Goal: Answer question/provide support

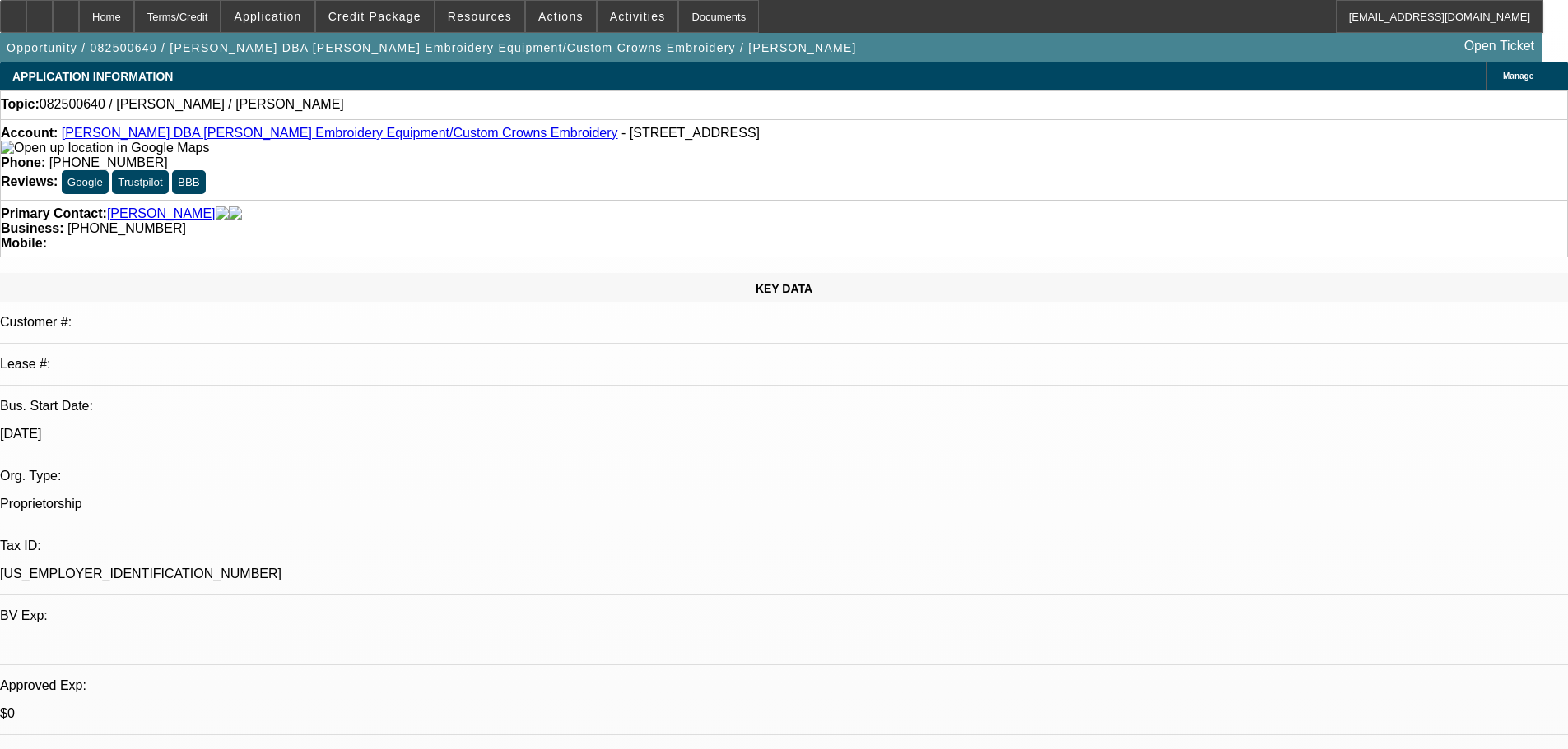
select select "0"
select select "2"
select select "0.1"
select select "4"
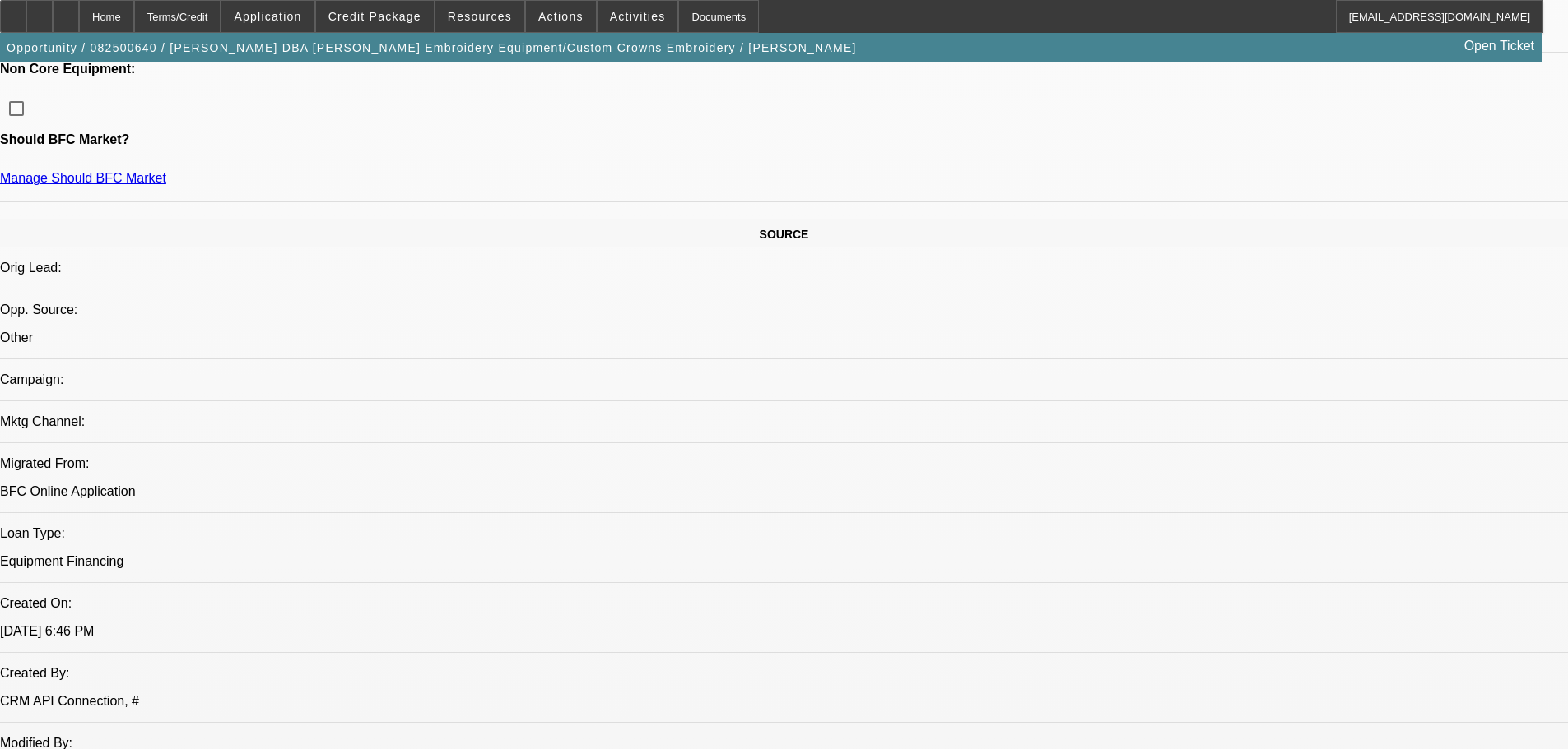
scroll to position [1563, 0]
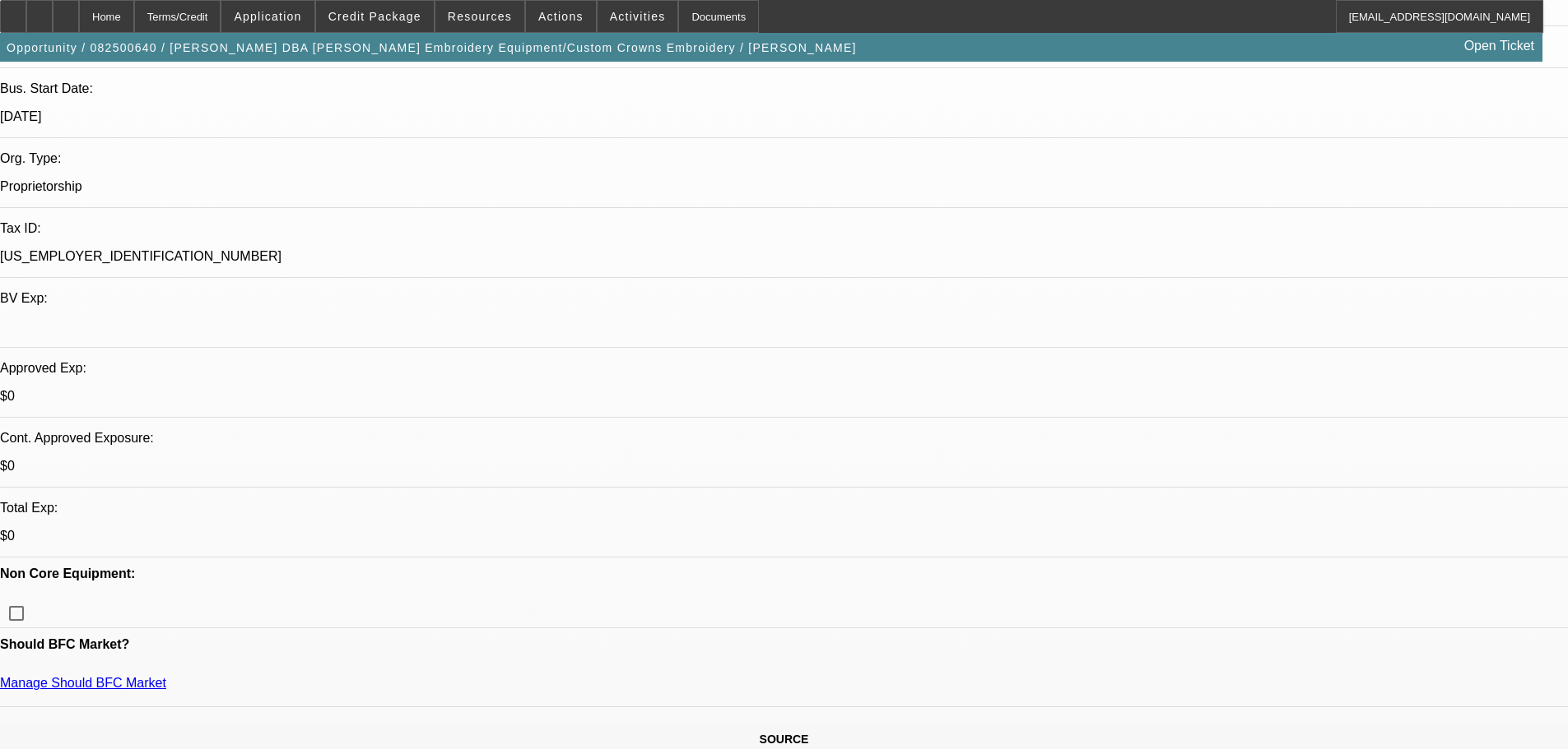
scroll to position [0, 0]
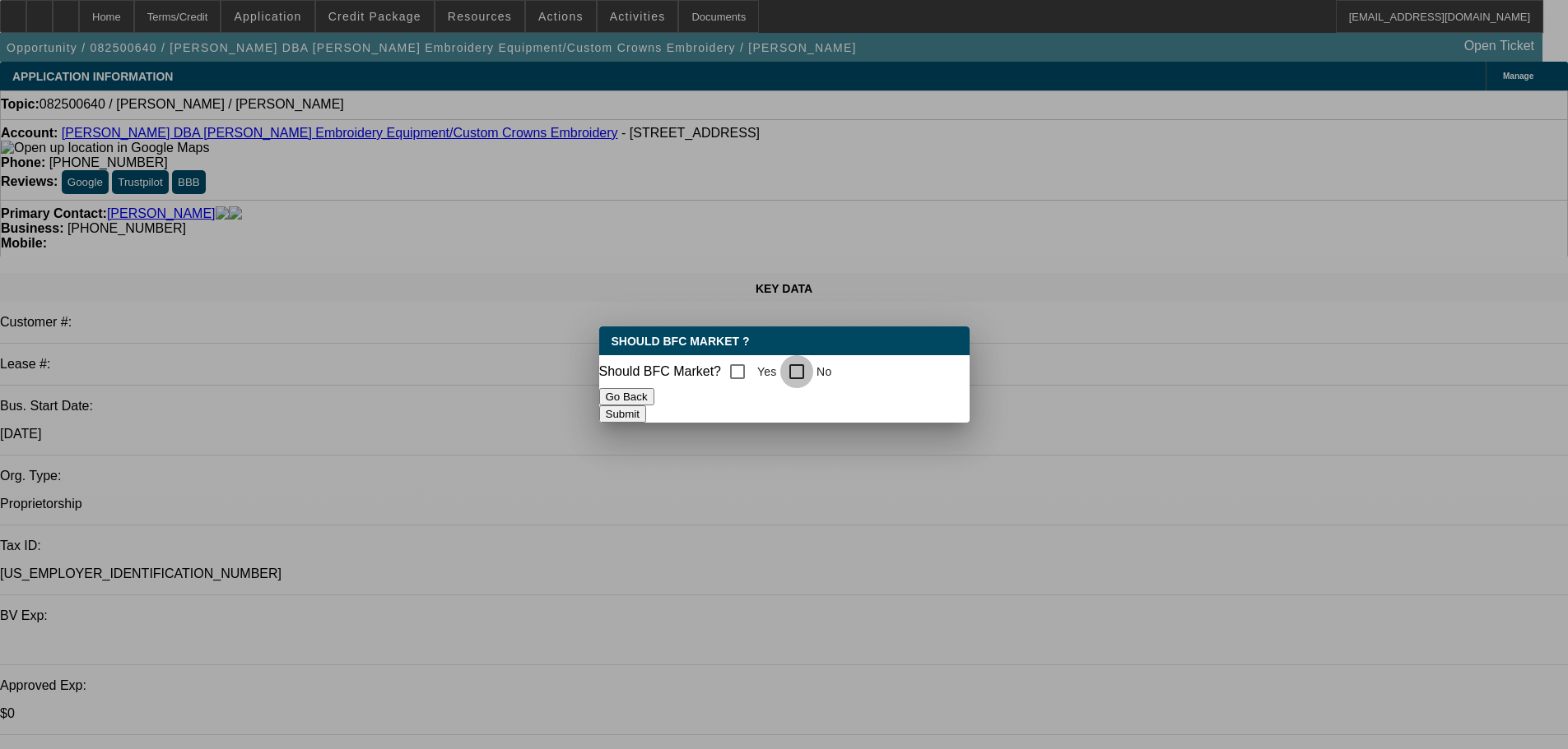
click at [805, 366] on input "No" at bounding box center [797, 372] width 33 height 33
checkbox input "true"
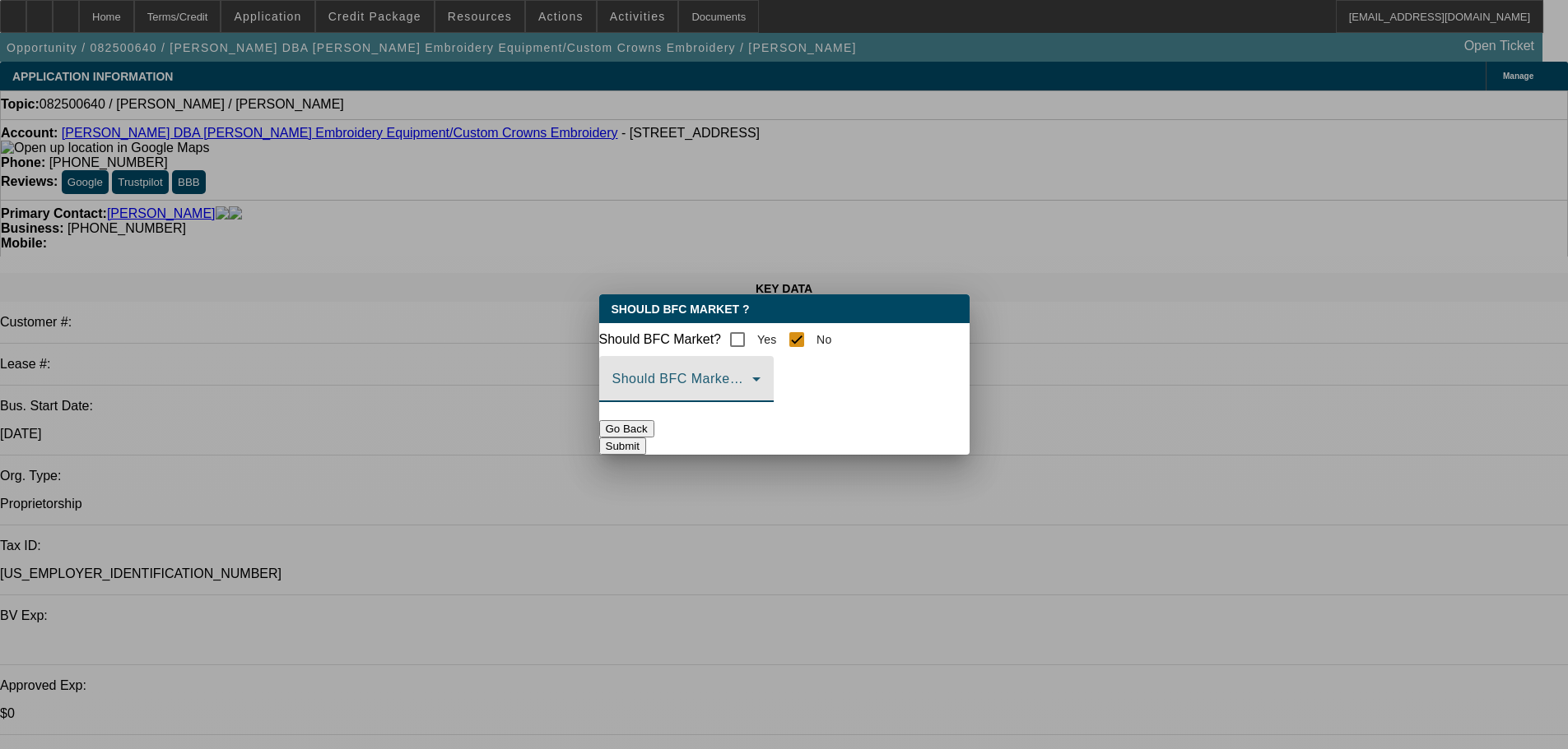
click at [761, 381] on icon at bounding box center [755, 380] width 8 height 4
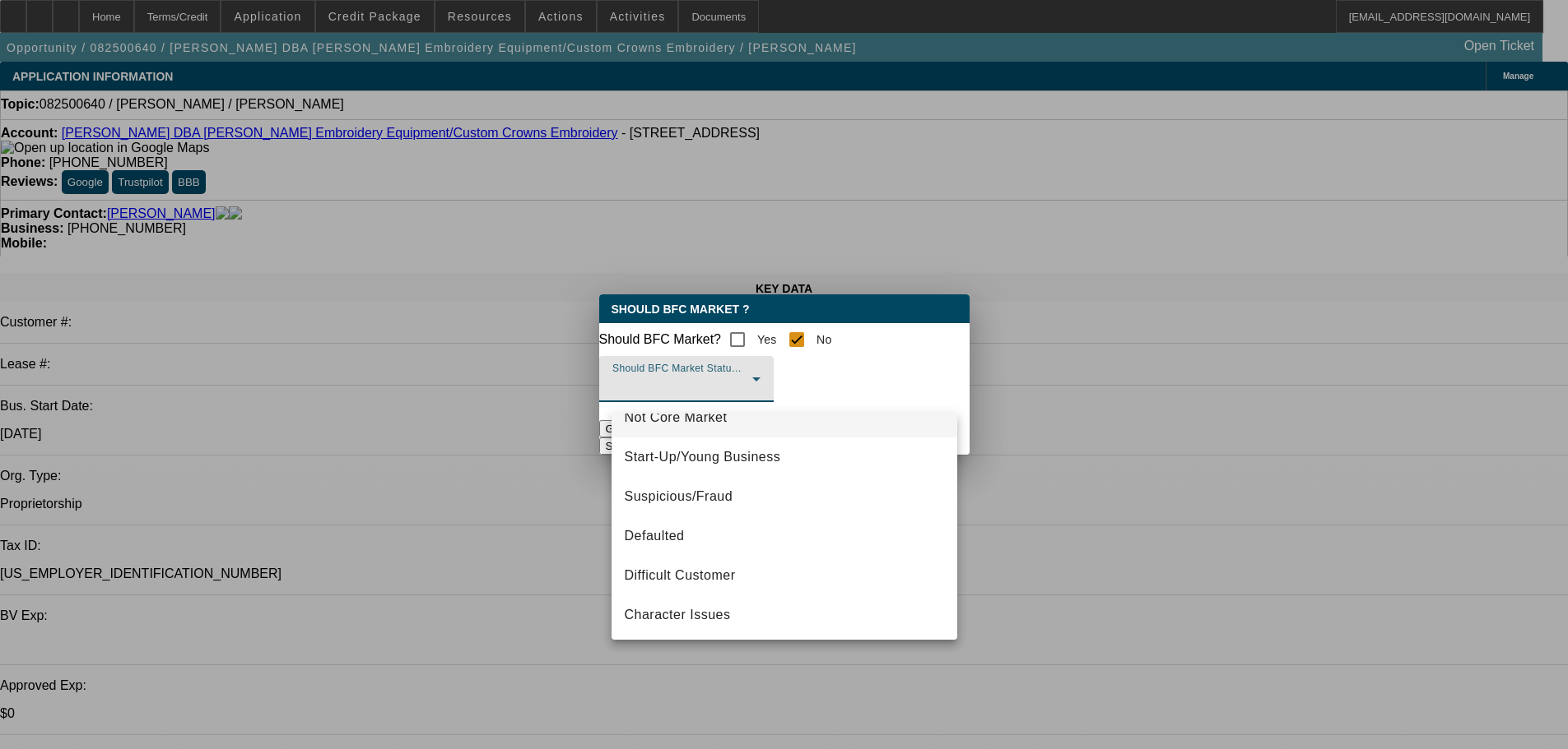
scroll to position [103, 0]
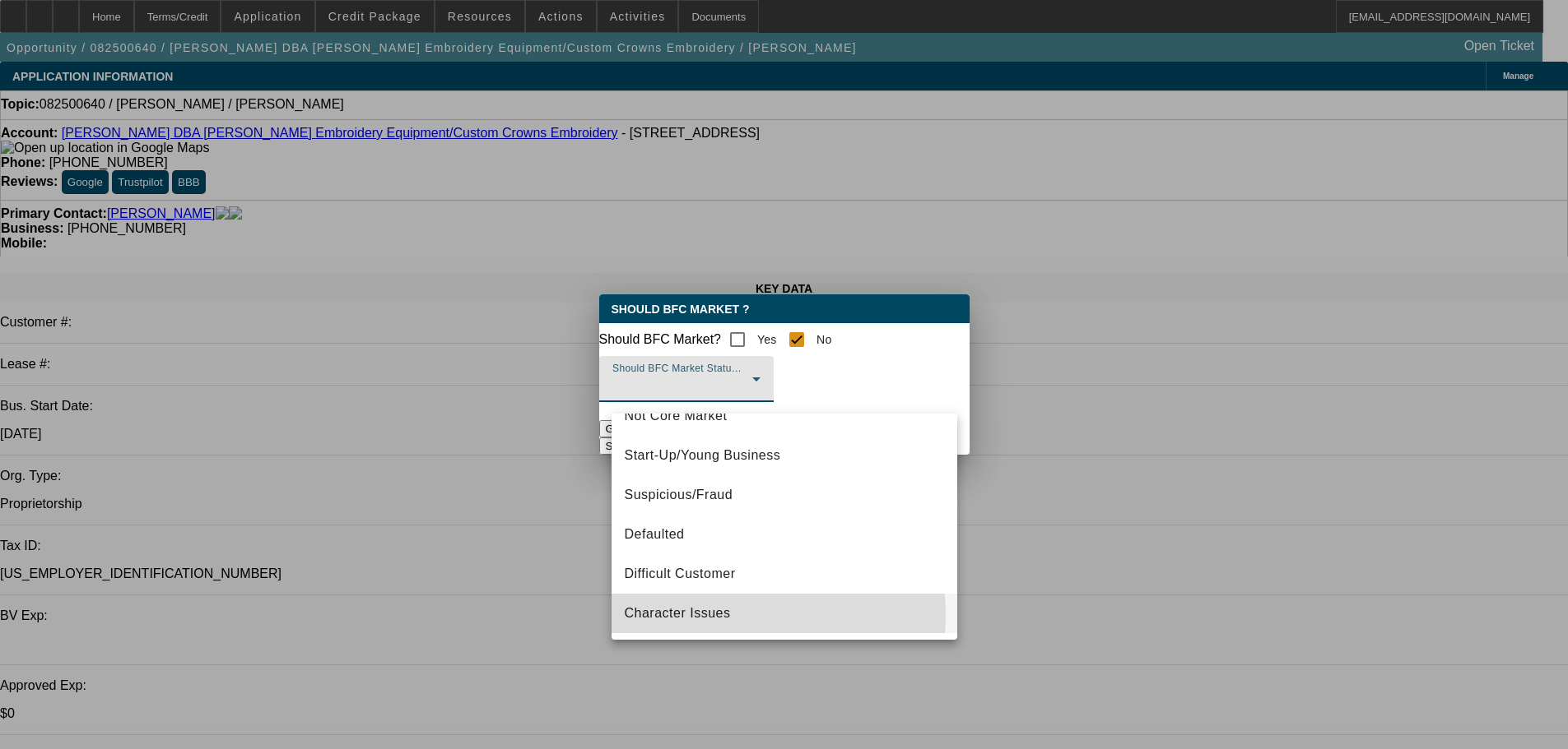
click at [722, 615] on span "Character Issues" at bounding box center [677, 613] width 106 height 20
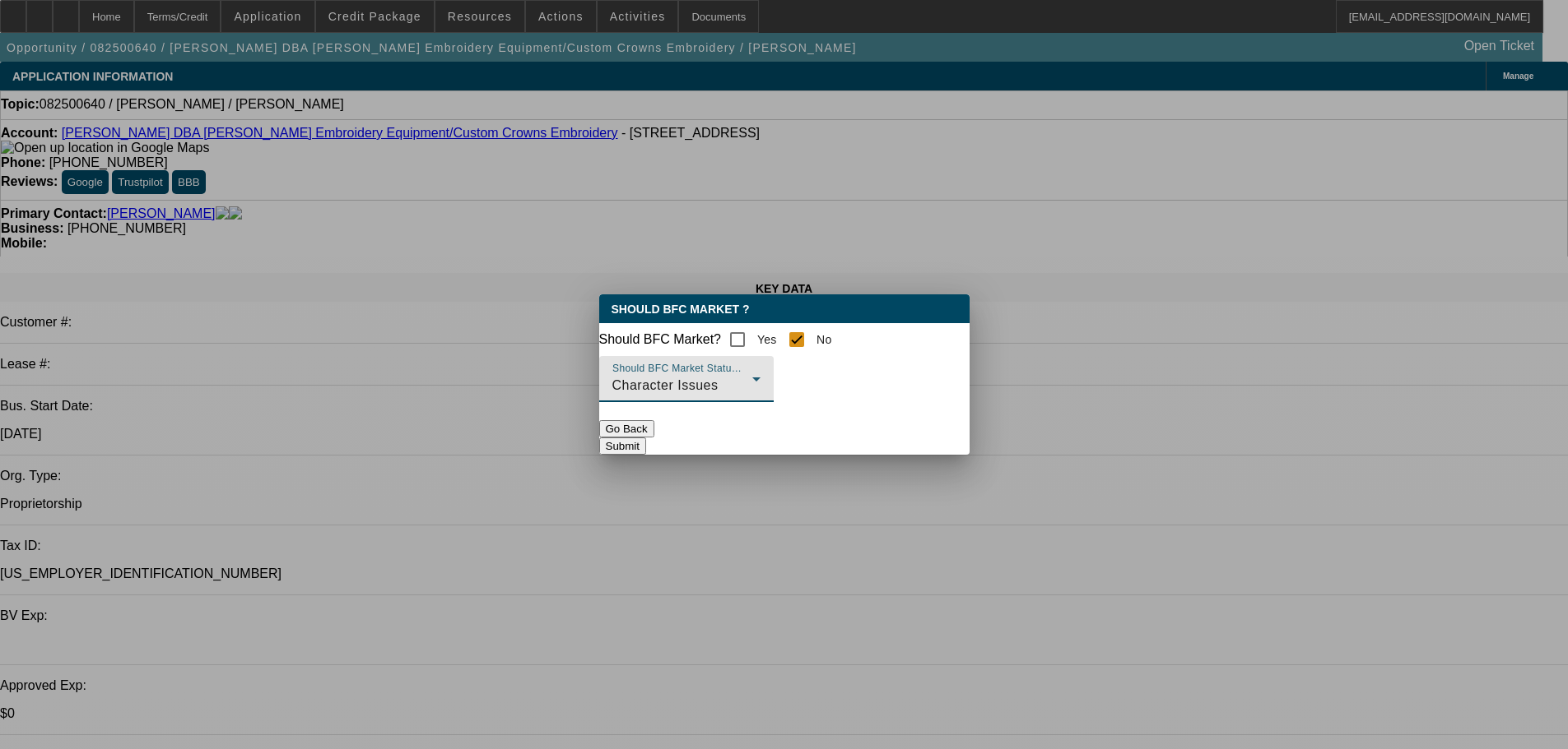
click at [646, 440] on button "Submit" at bounding box center [623, 446] width 47 height 17
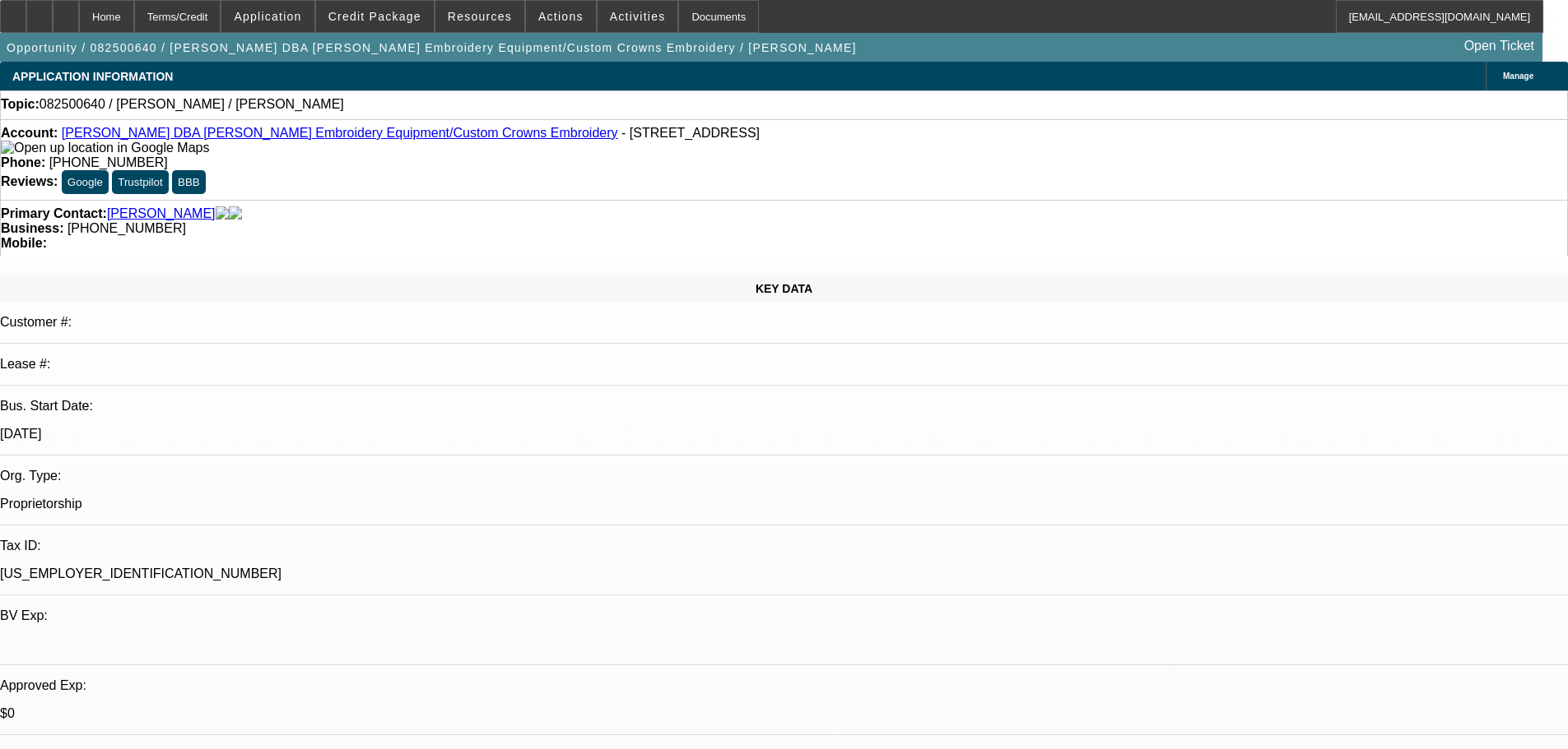
click at [13, 10] on icon at bounding box center [13, 10] width 0 height 0
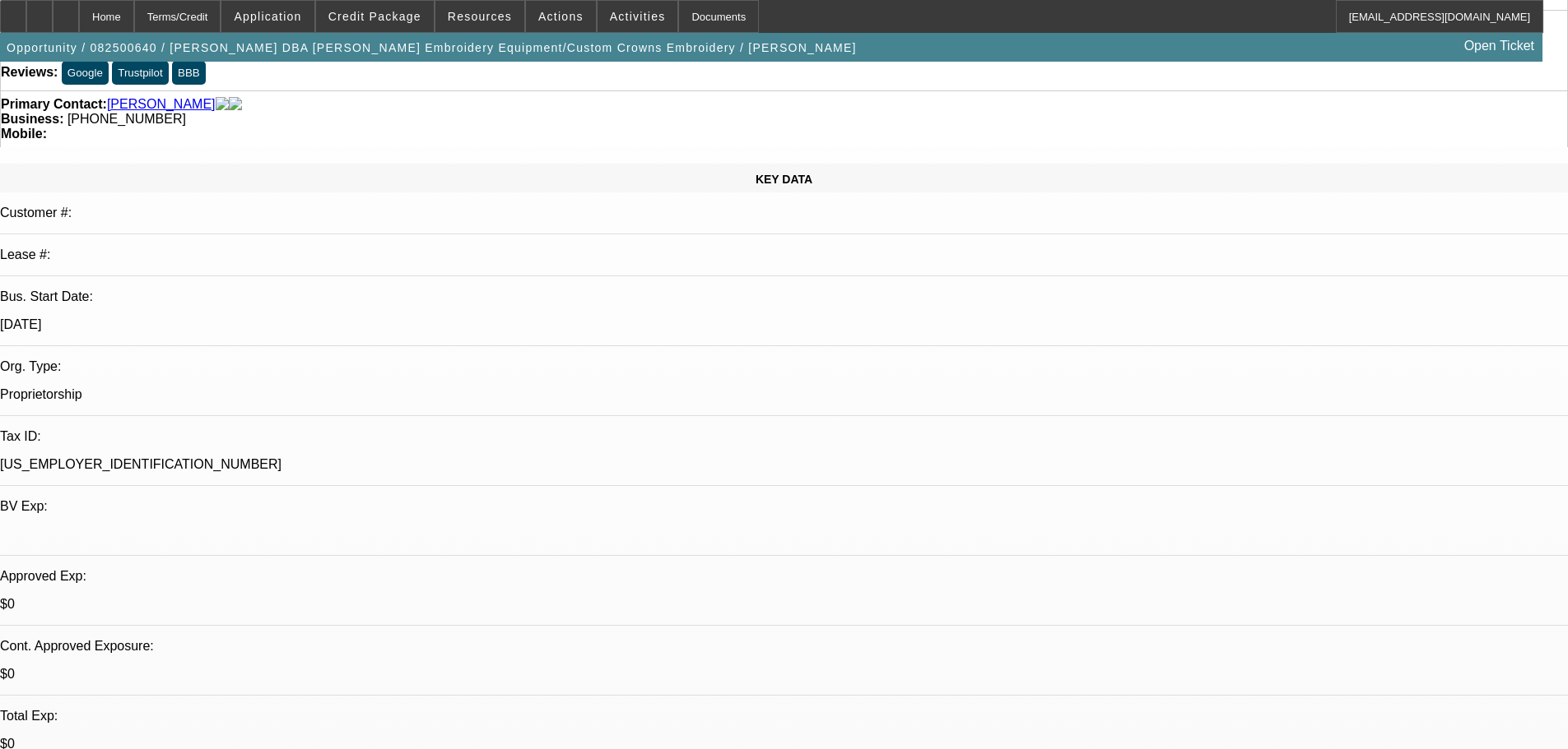
scroll to position [329, 0]
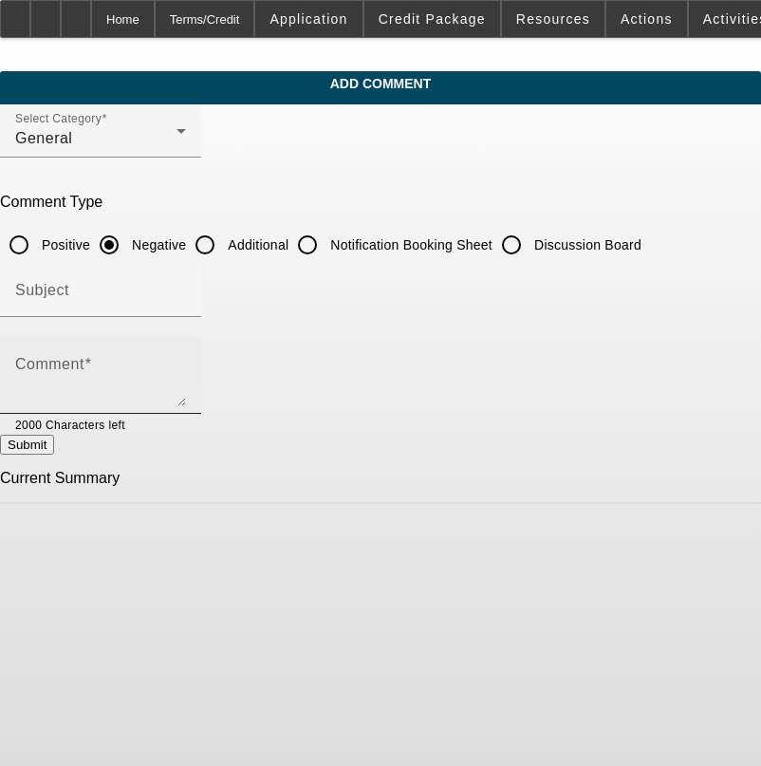
click at [186, 361] on textarea "Comment" at bounding box center [100, 384] width 171 height 46
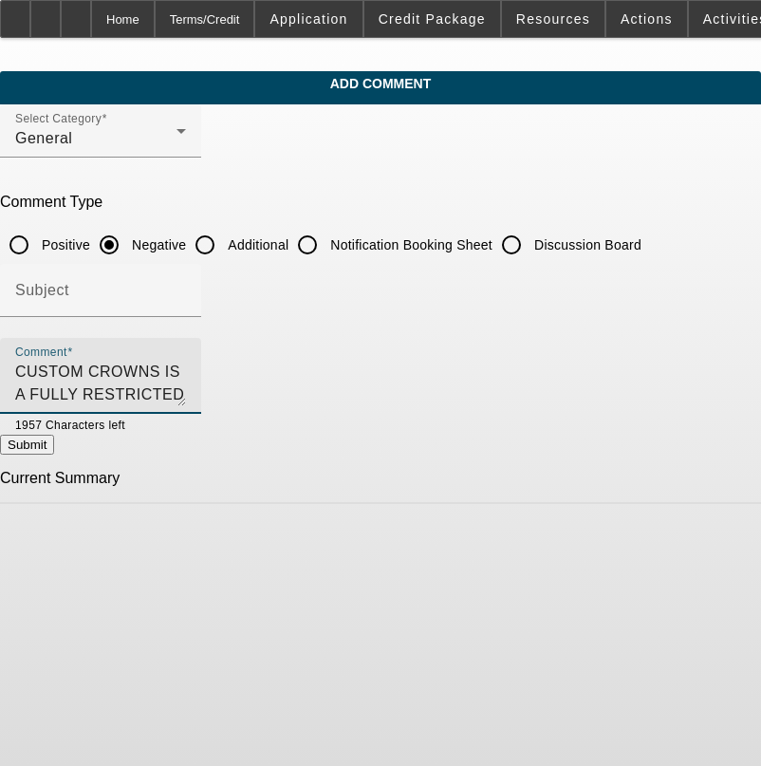
click at [158, 369] on textarea "CUSTOM CROWNS IS A FULLY RESTRICTED VENDOR" at bounding box center [100, 384] width 171 height 46
type textarea "CUSTOM CROWN IS A FULLY RESTRICTED VENDOR DUE TO SELLING POOR NON WORKIGN MACHI…"
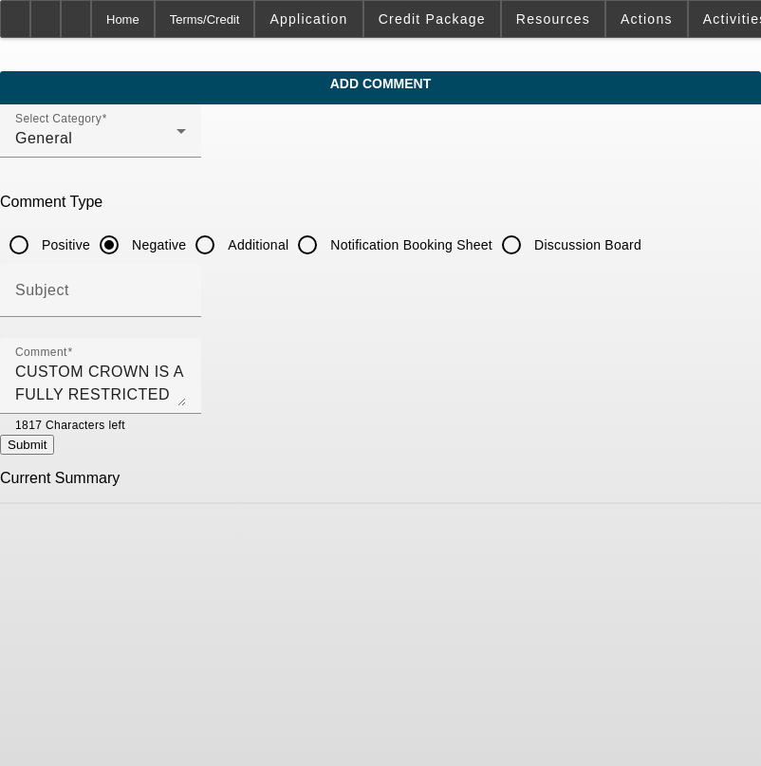
click at [54, 443] on button "Submit" at bounding box center [27, 445] width 54 height 20
